Goal: Book appointment/travel/reservation

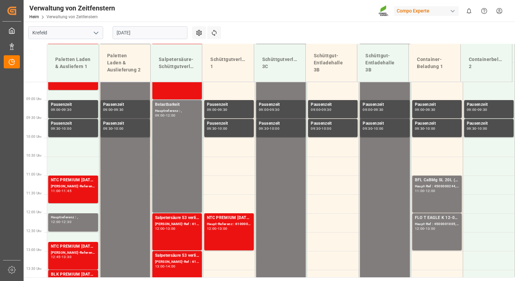
scroll to position [320, 0]
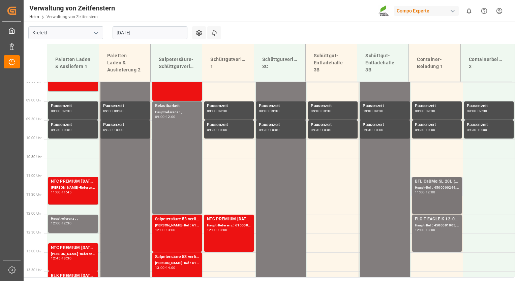
click at [444, 199] on div "BFL CaBMg SL 20L (x48) EN,IN MTO; [PERSON_NAME]-Ref : 4500000244, 2000000200; 1…" at bounding box center [437, 195] width 44 height 34
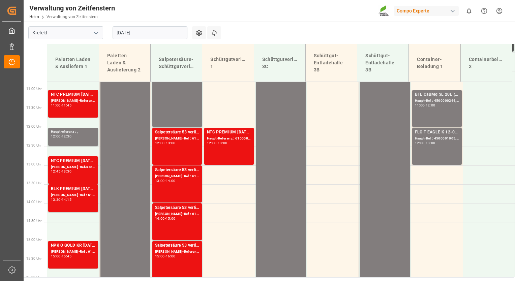
scroll to position [409, 0]
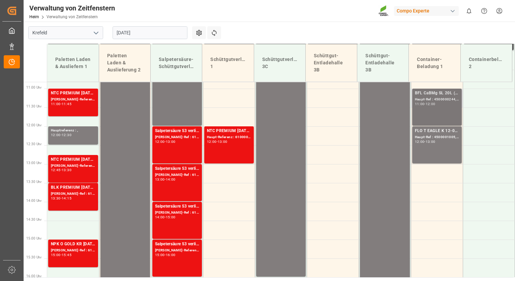
click at [444, 112] on div "BFL CaBMg SL 20L (x48) EN,IN MTO; [PERSON_NAME]-Ref : 4500000244, 2000000200; 1…" at bounding box center [437, 107] width 44 height 34
